Goal: Navigation & Orientation: Find specific page/section

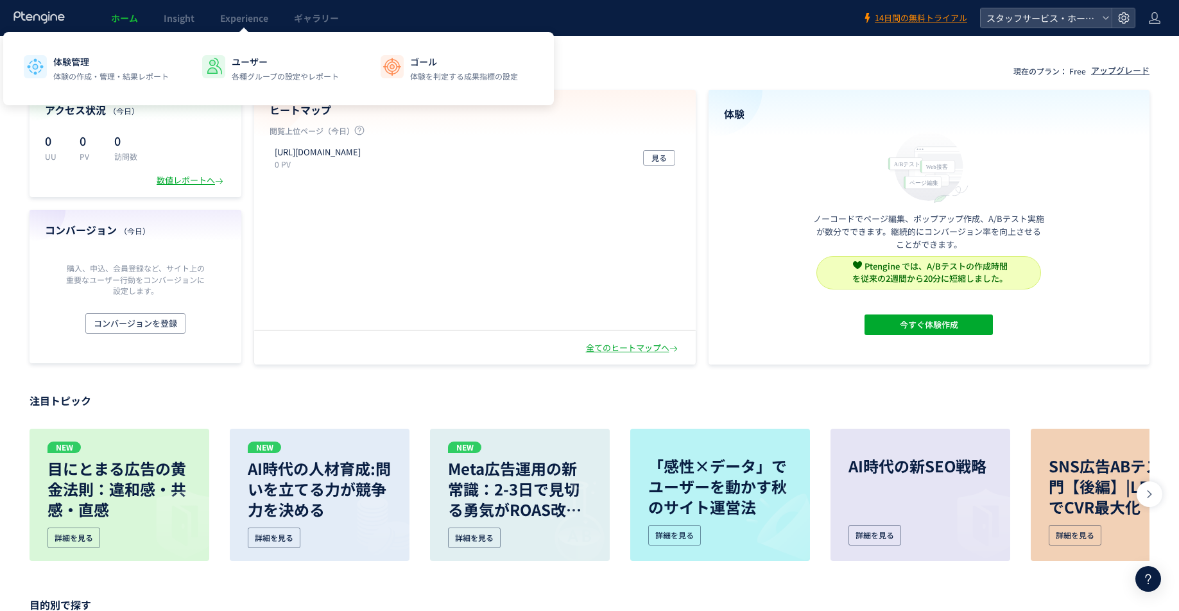
click at [190, 24] on span "Insight" at bounding box center [179, 18] width 31 height 13
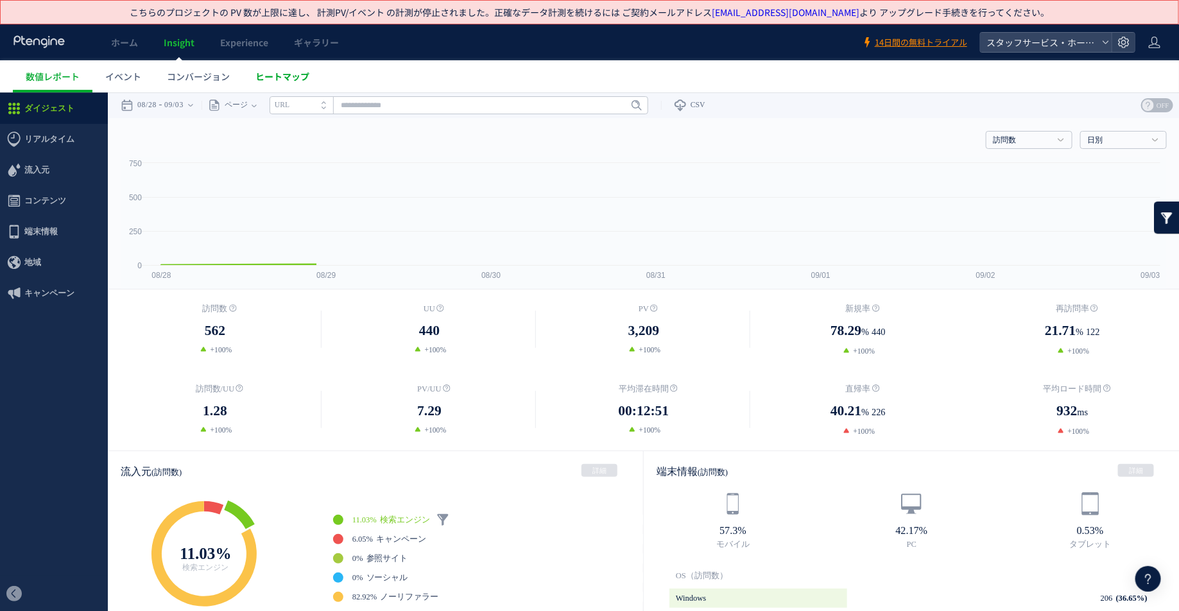
click at [317, 72] on link "ヒートマップ" at bounding box center [283, 76] width 80 height 32
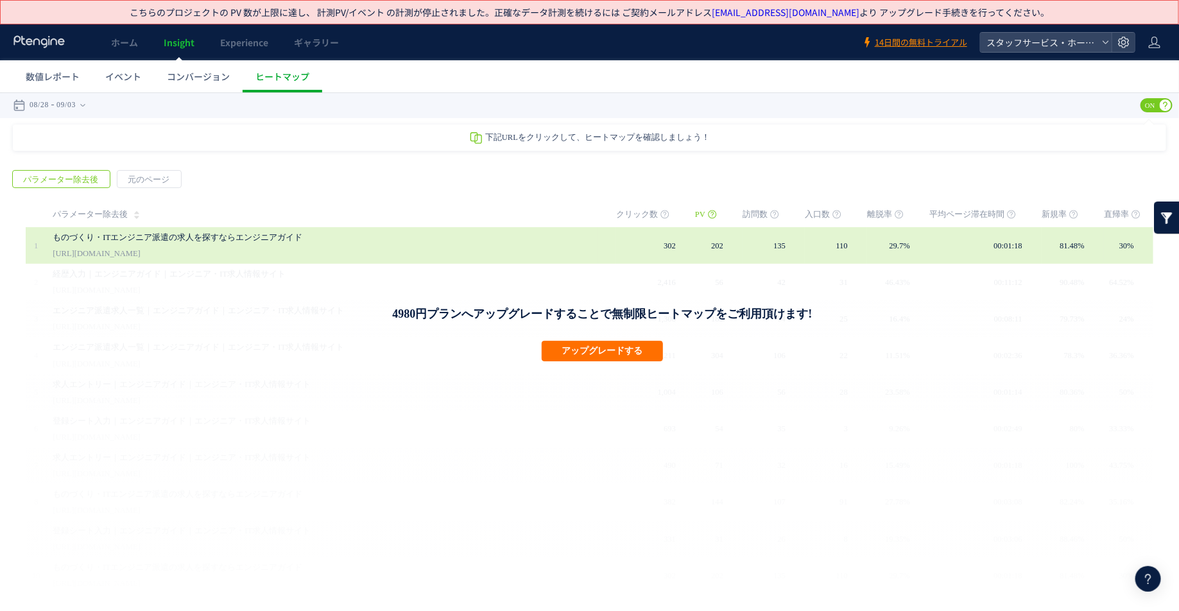
click at [430, 249] on div "ものづくり・ITエンジニア派遣の求人を探すならエンジニアガイド [URL][DOMAIN_NAME]" at bounding box center [326, 245] width 546 height 37
